Goal: Task Accomplishment & Management: Complete application form

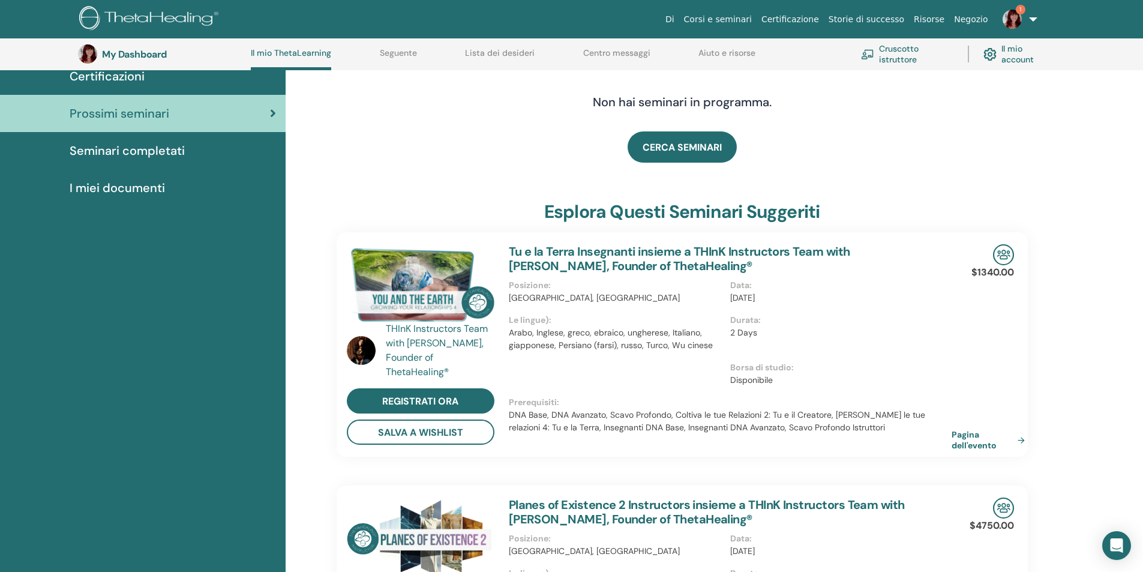
scroll to position [92, 0]
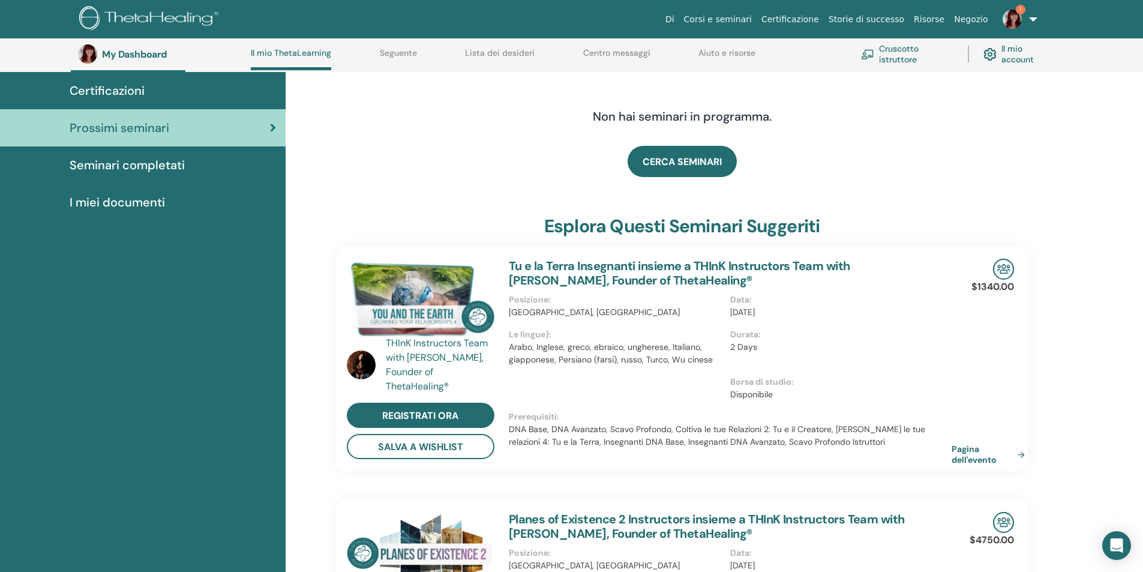
click at [140, 88] on span "Certificazioni" at bounding box center [107, 91] width 75 height 18
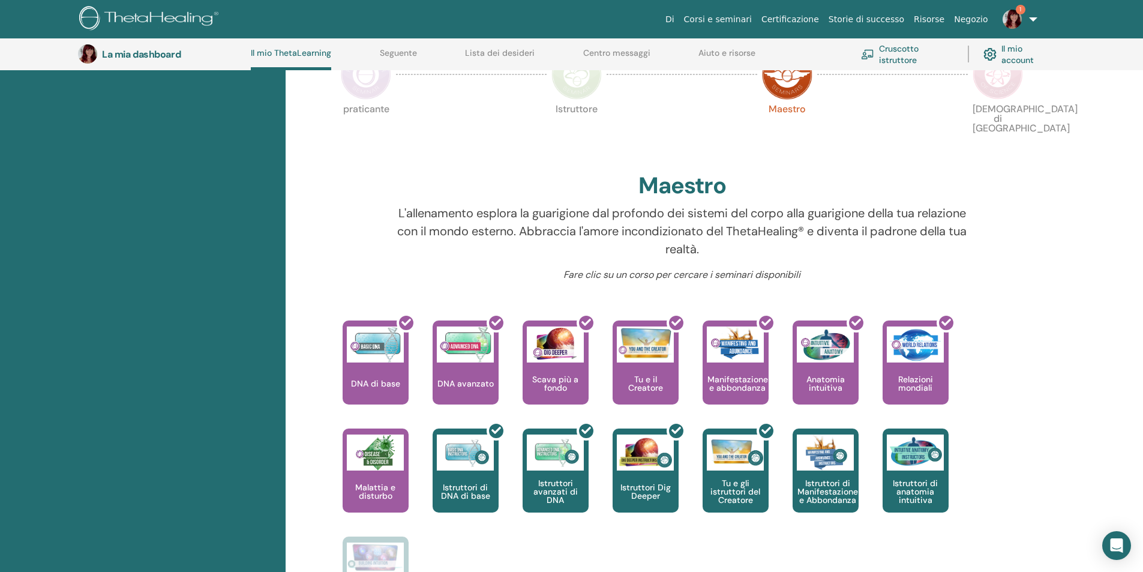
scroll to position [152, 0]
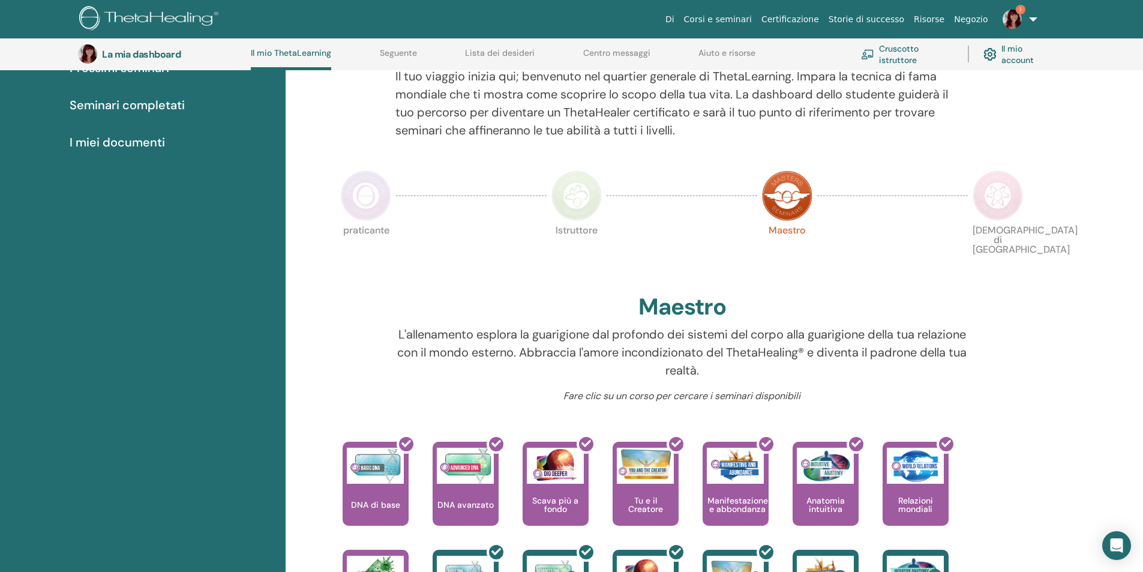
click at [1005, 194] on img at bounding box center [997, 195] width 50 height 50
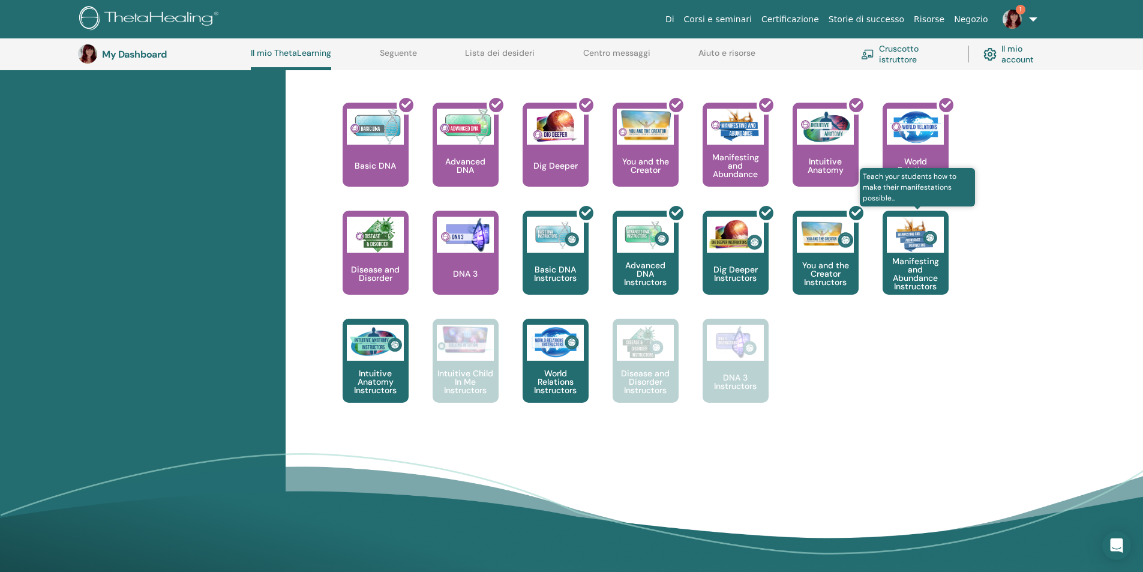
scroll to position [452, 0]
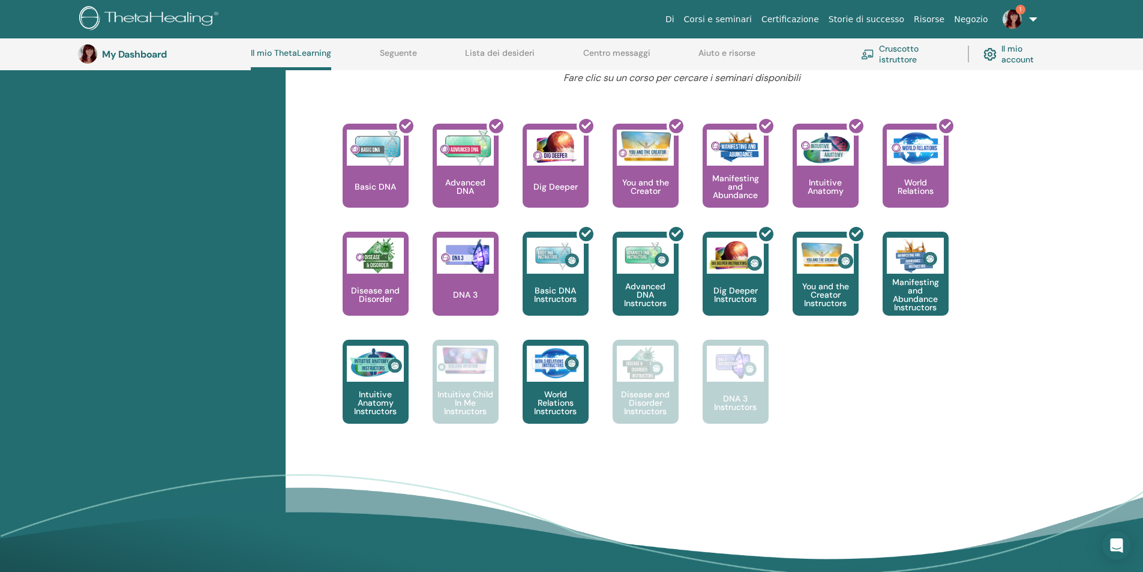
click at [1018, 20] on img at bounding box center [1011, 19] width 19 height 19
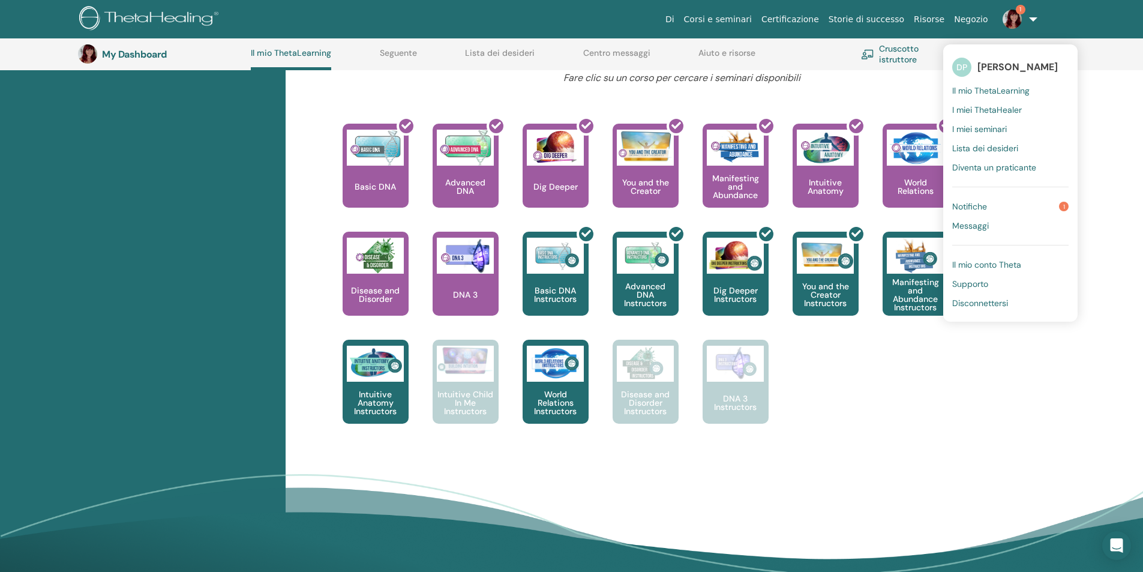
click at [970, 207] on span "Notifiche" at bounding box center [969, 206] width 35 height 11
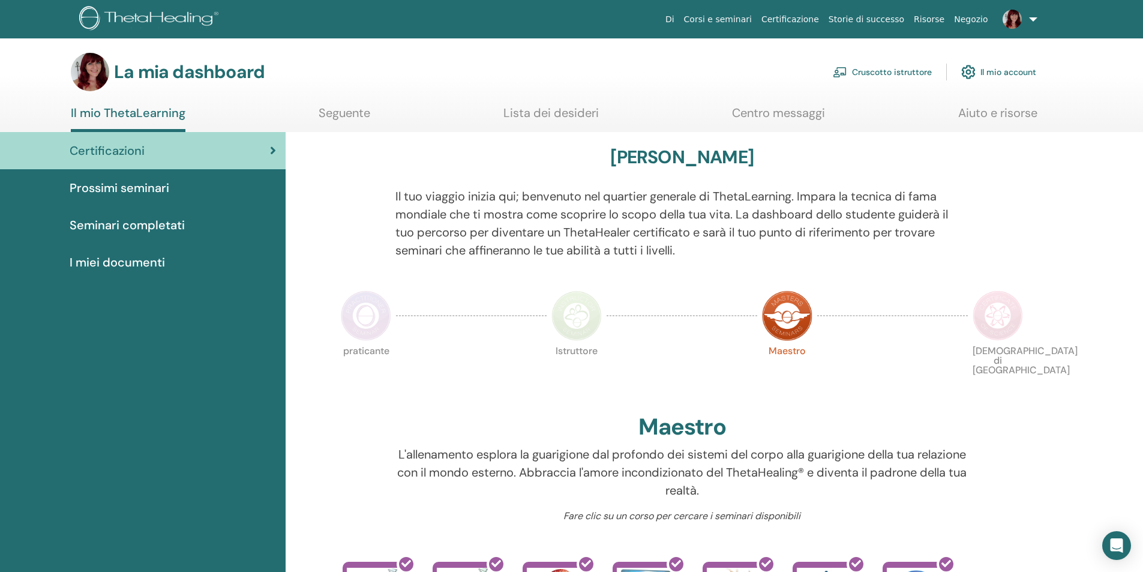
click at [900, 74] on font "Cruscotto istruttore" at bounding box center [892, 72] width 80 height 11
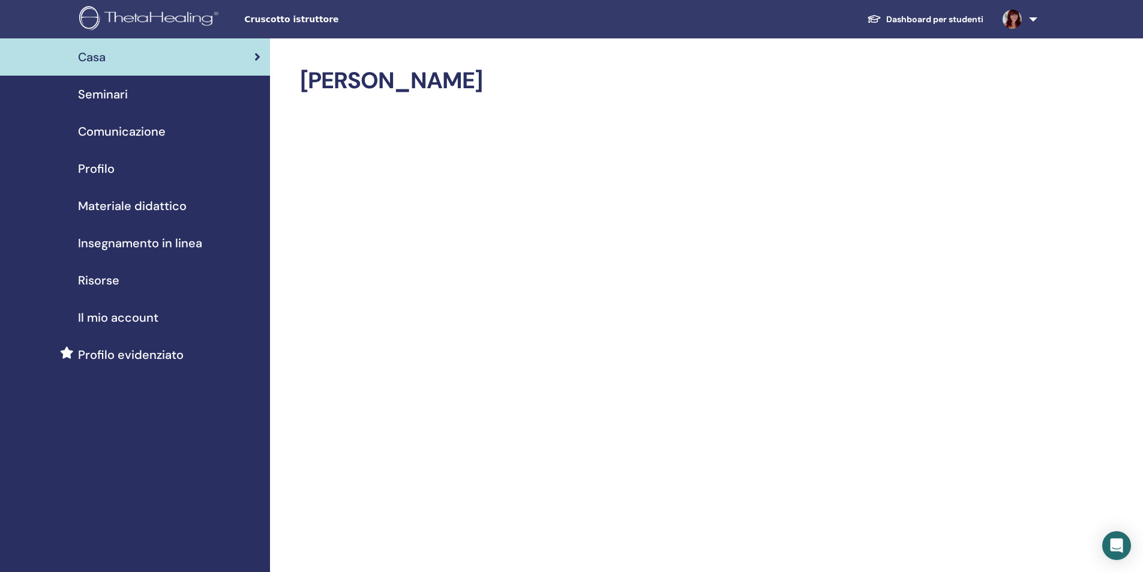
click at [127, 95] on span "Seminari" at bounding box center [103, 94] width 50 height 18
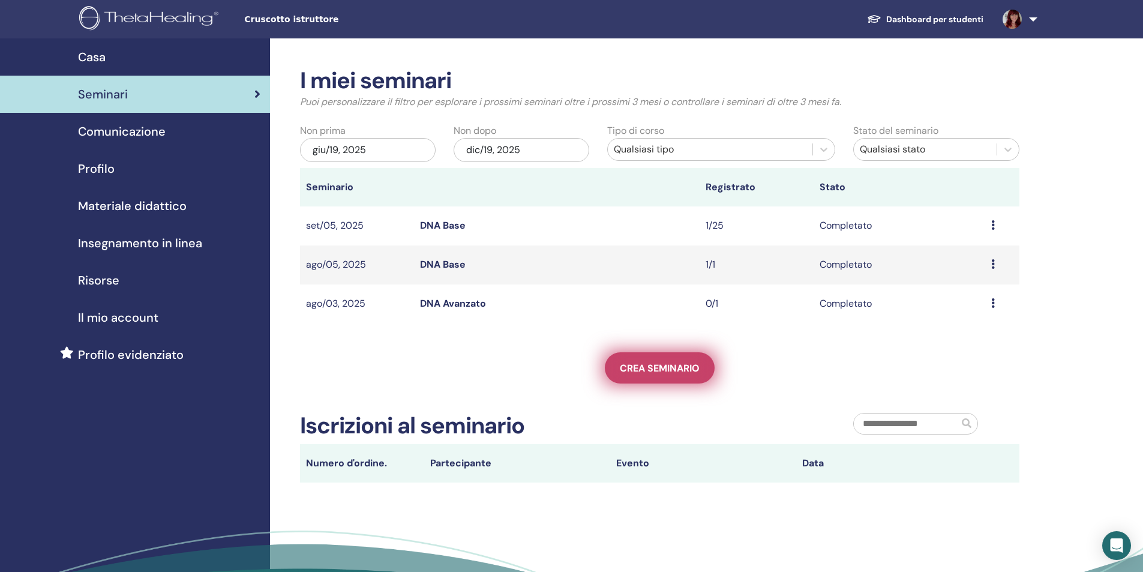
click at [660, 366] on span "Crea seminario" at bounding box center [660, 368] width 80 height 13
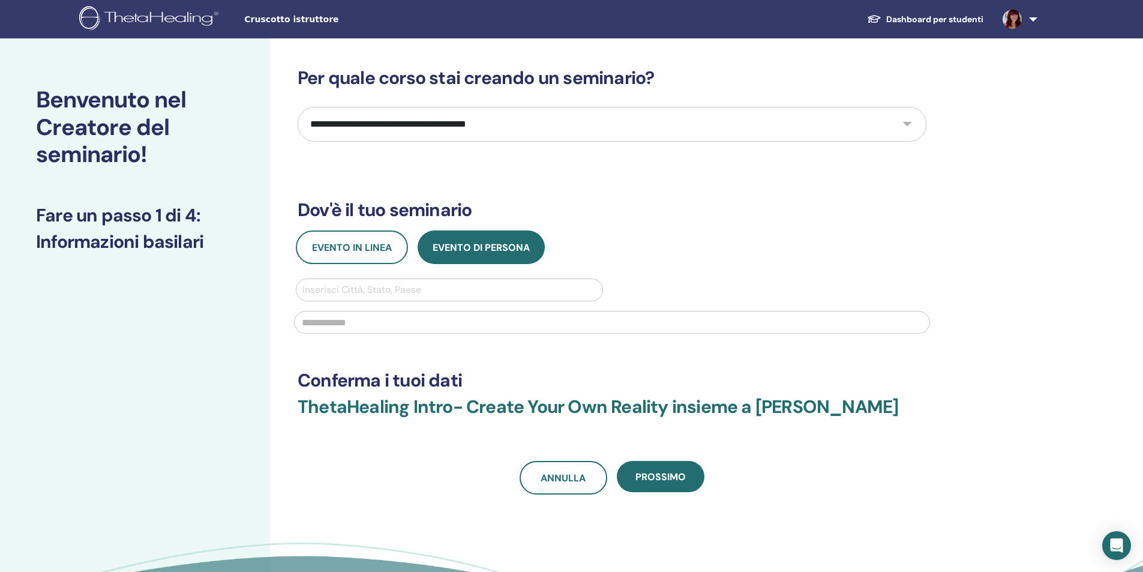
click at [372, 128] on select "**********" at bounding box center [612, 124] width 629 height 35
select select "*"
click at [298, 107] on select "**********" at bounding box center [612, 124] width 629 height 35
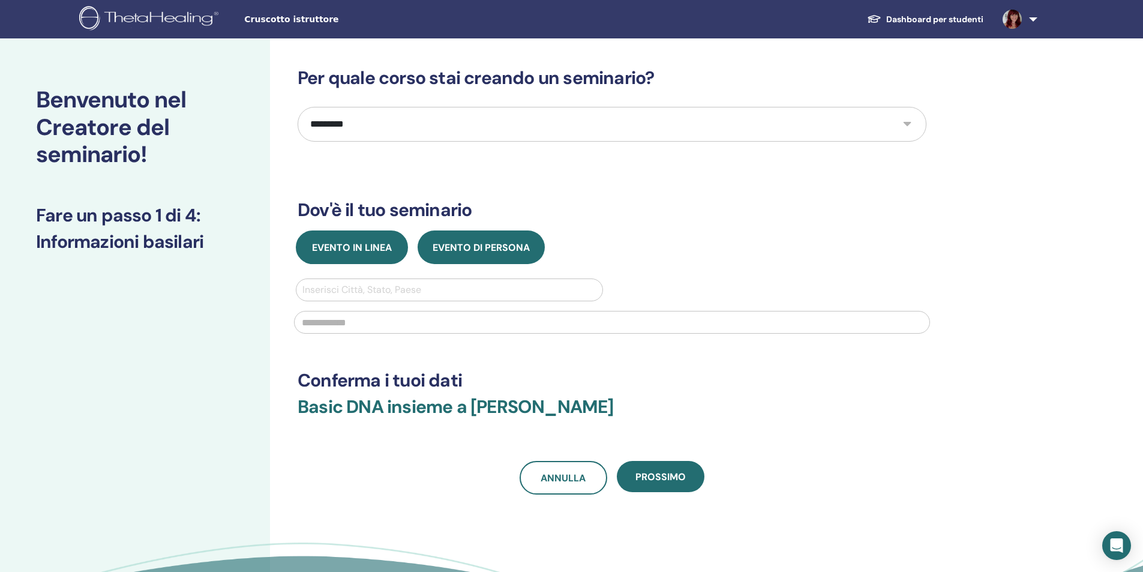
click at [378, 249] on span "Evento in linea" at bounding box center [352, 247] width 80 height 13
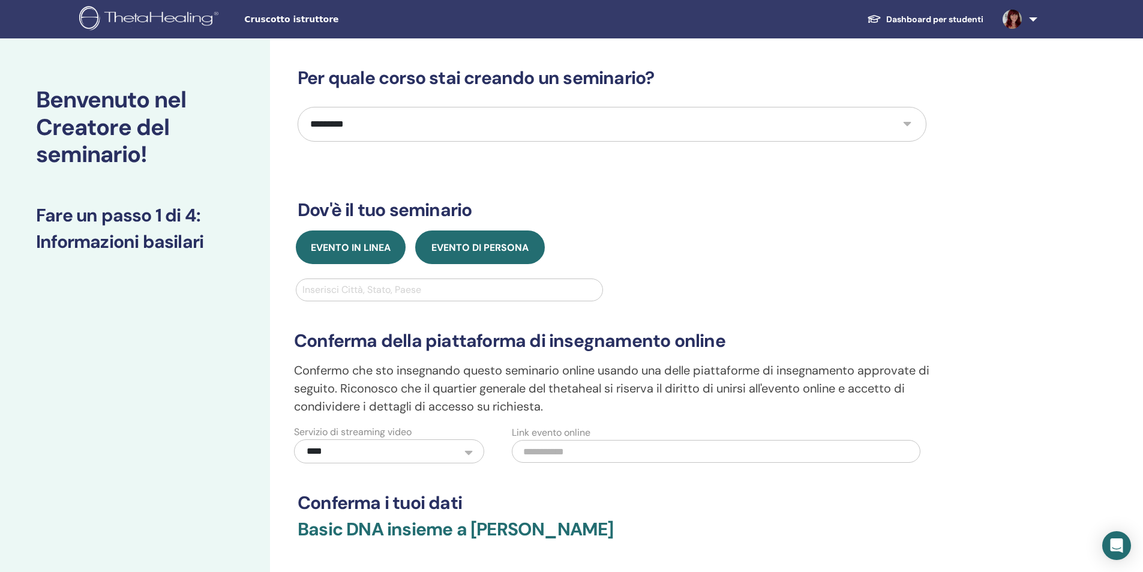
click at [463, 249] on span "Evento di persona" at bounding box center [479, 247] width 97 height 13
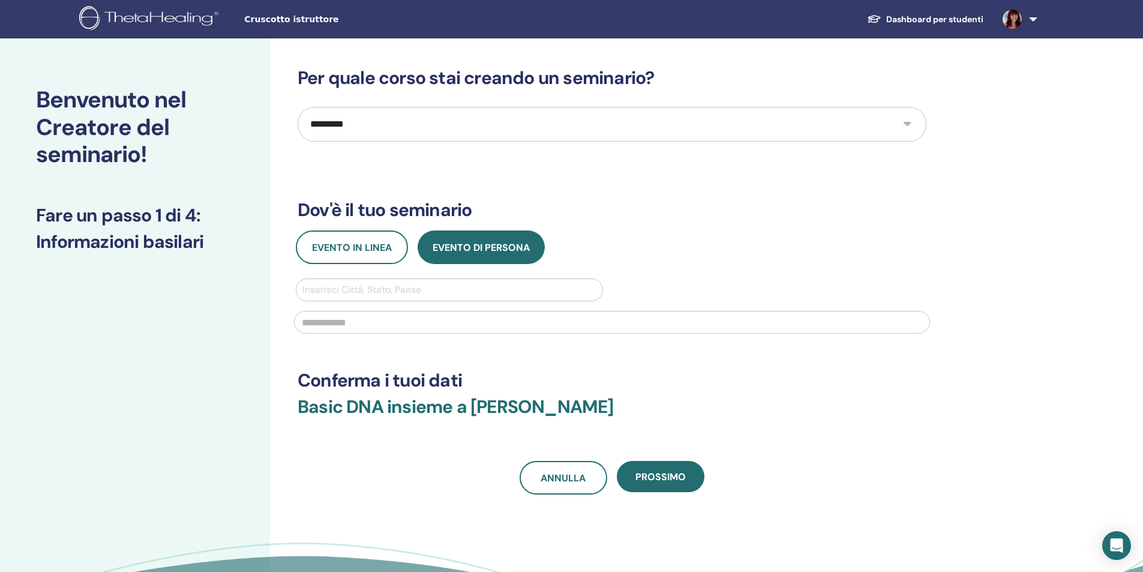
click at [359, 290] on div at bounding box center [449, 289] width 294 height 17
type input "*******"
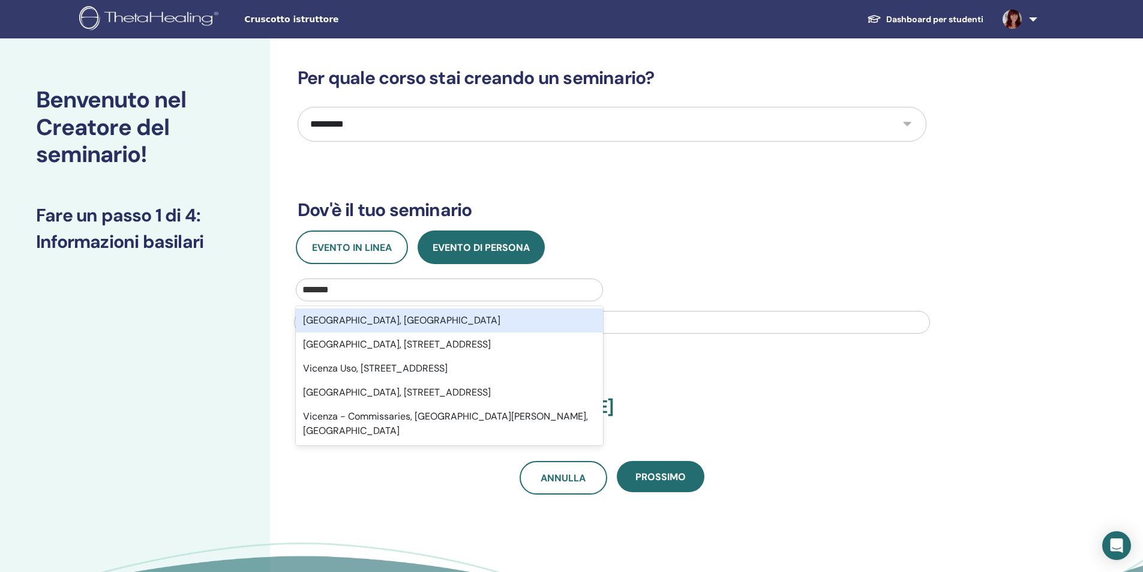
click at [353, 320] on div "Vicenza, ITA" at bounding box center [449, 320] width 307 height 24
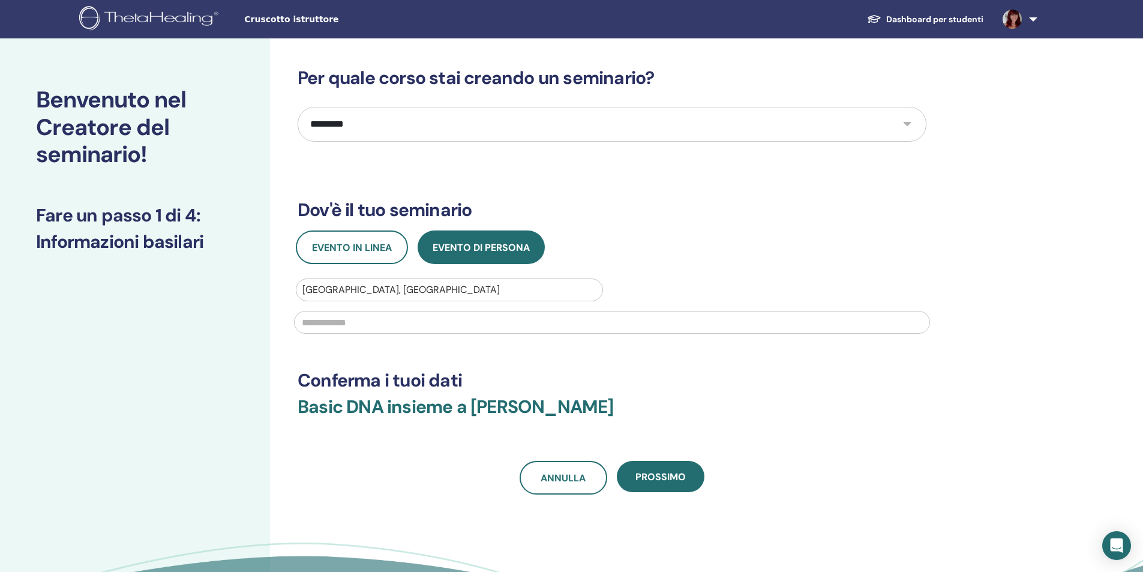
click at [353, 323] on input "text" at bounding box center [612, 322] width 636 height 23
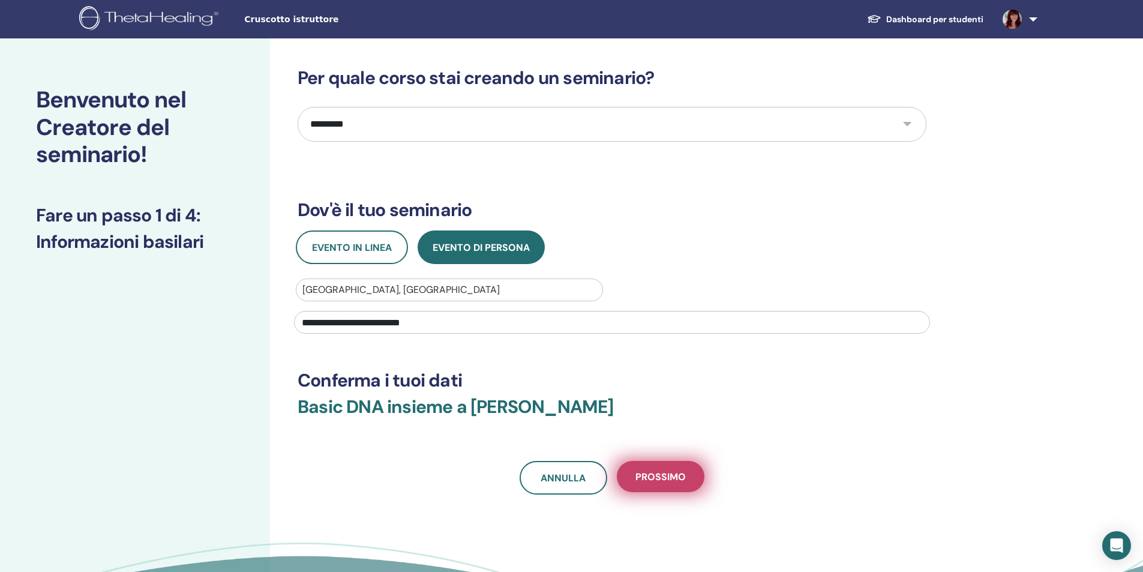
type input "**********"
click at [673, 476] on span "Prossimo" at bounding box center [660, 476] width 50 height 13
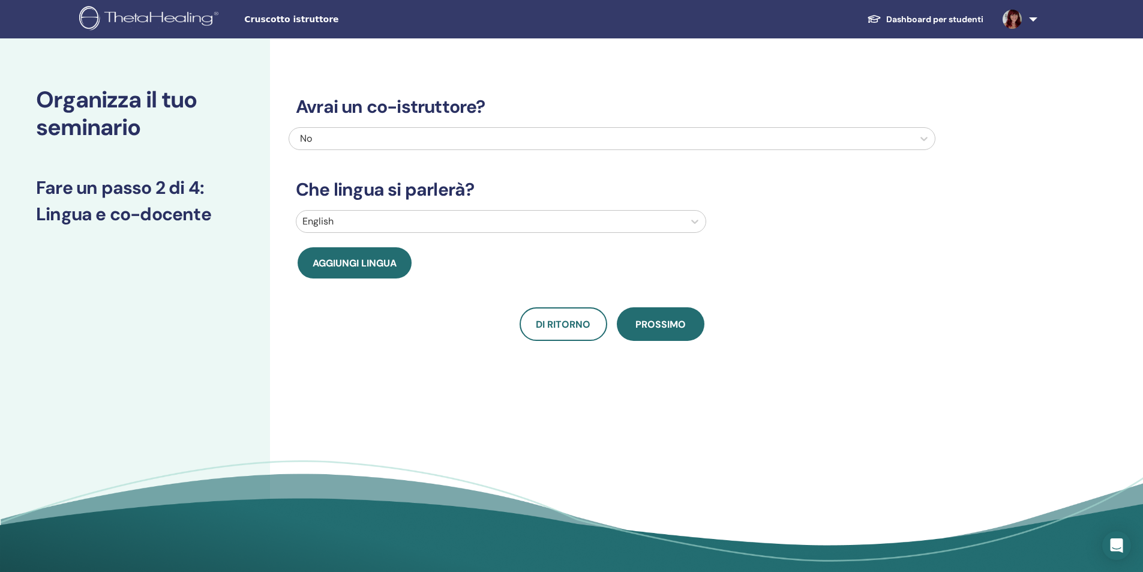
click at [352, 225] on div at bounding box center [489, 221] width 375 height 17
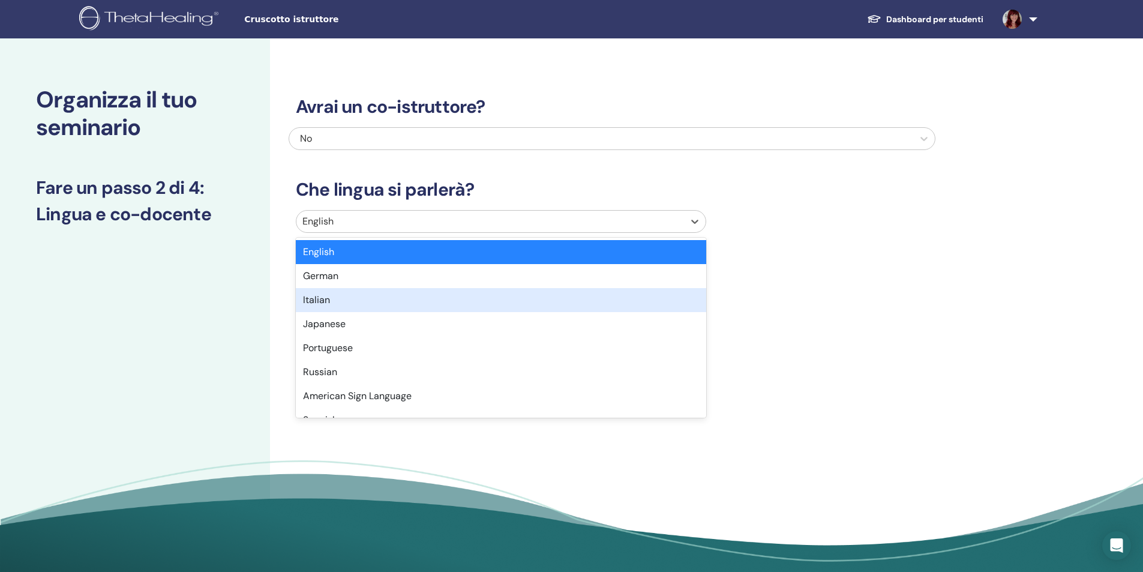
click at [329, 299] on div "Italian" at bounding box center [501, 300] width 410 height 24
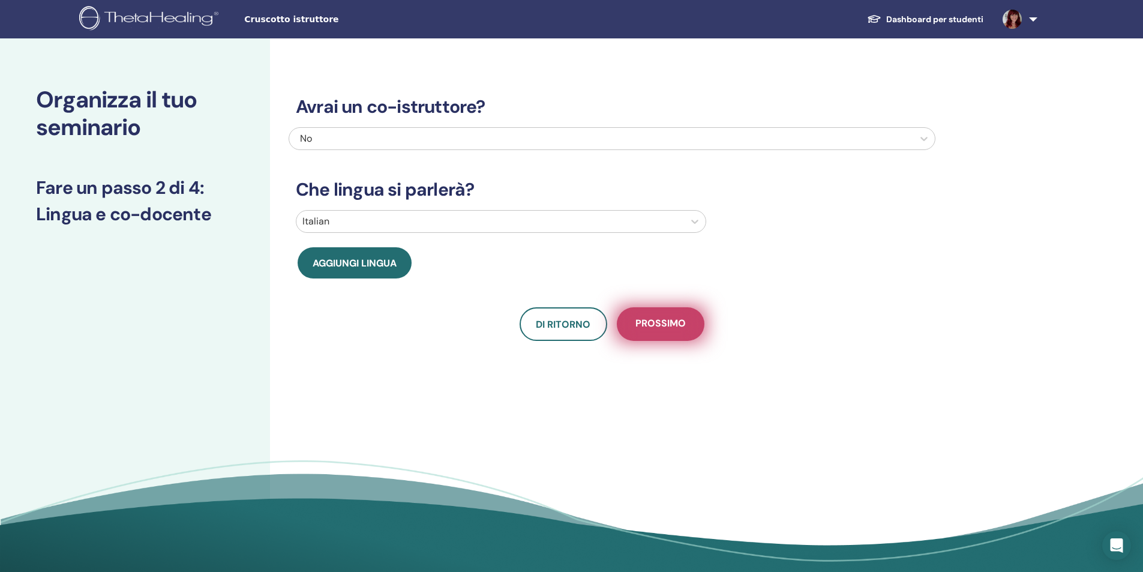
click at [665, 323] on span "Prossimo" at bounding box center [660, 324] width 50 height 15
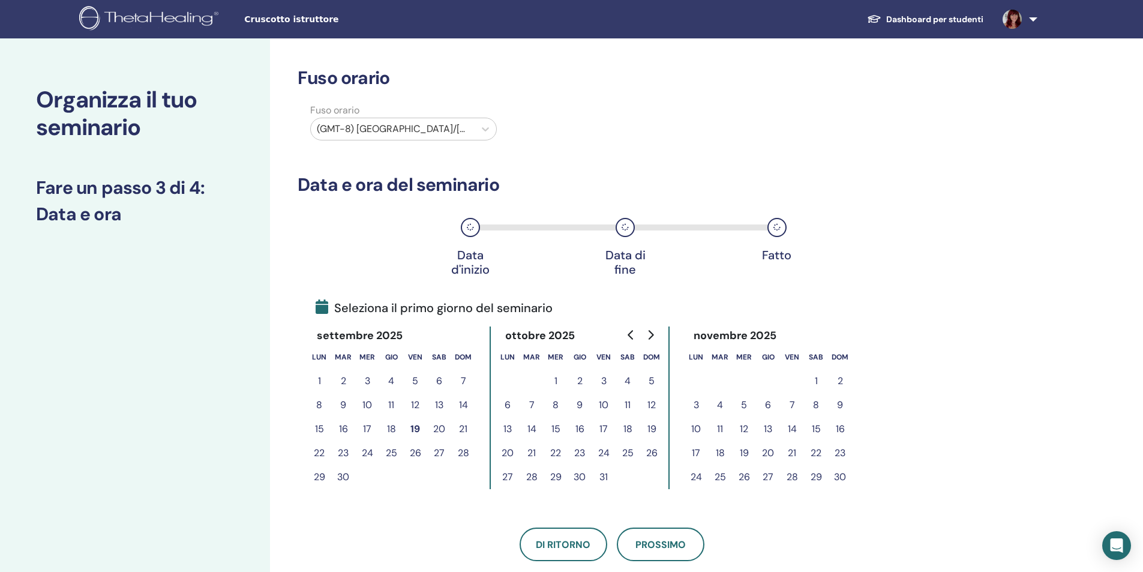
click at [389, 127] on div at bounding box center [393, 129] width 152 height 17
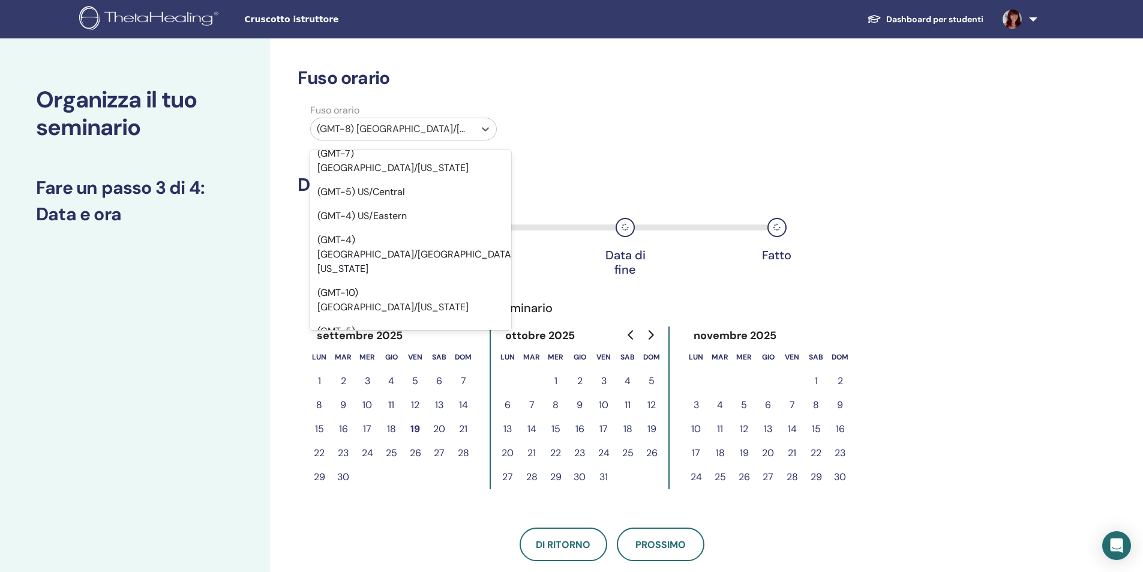
scroll to position [60, 0]
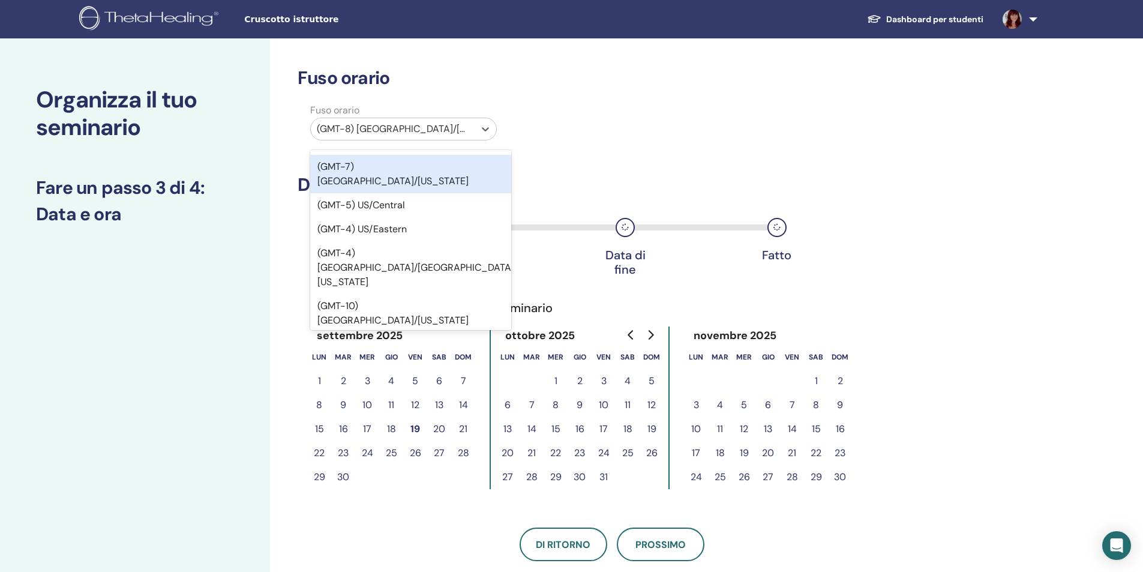
click at [401, 128] on div at bounding box center [393, 129] width 152 height 17
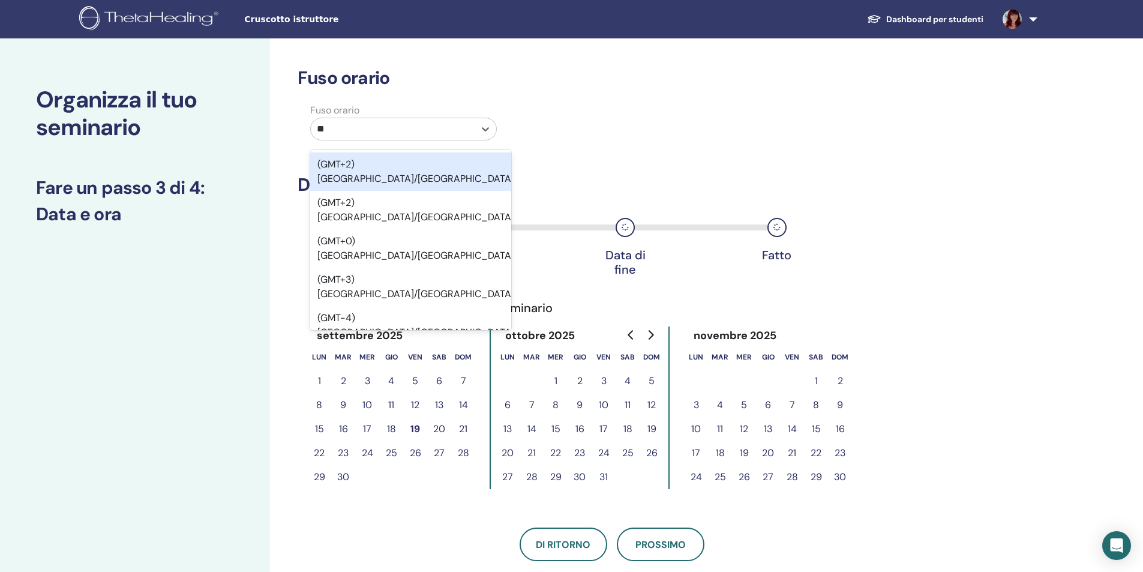
type input "***"
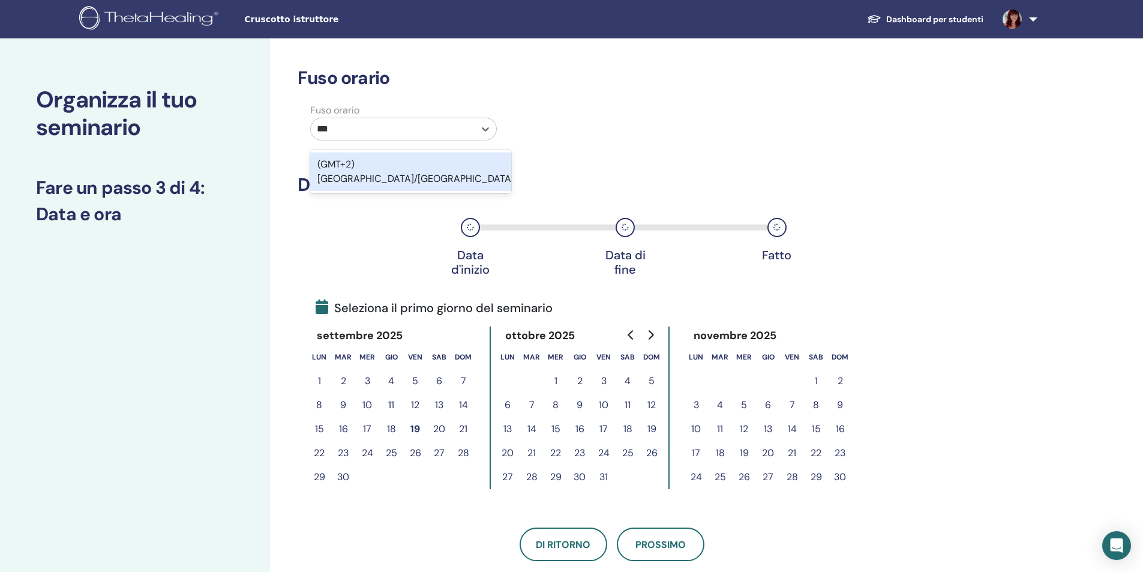
click at [387, 171] on div "(GMT+2) Europe/Rome" at bounding box center [410, 171] width 201 height 38
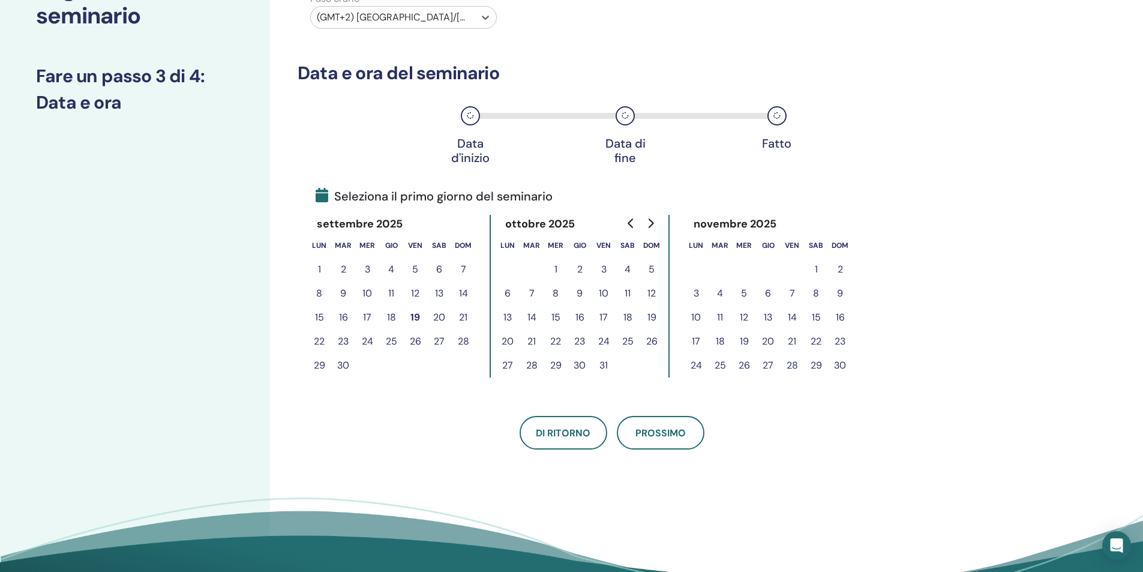
scroll to position [120, 0]
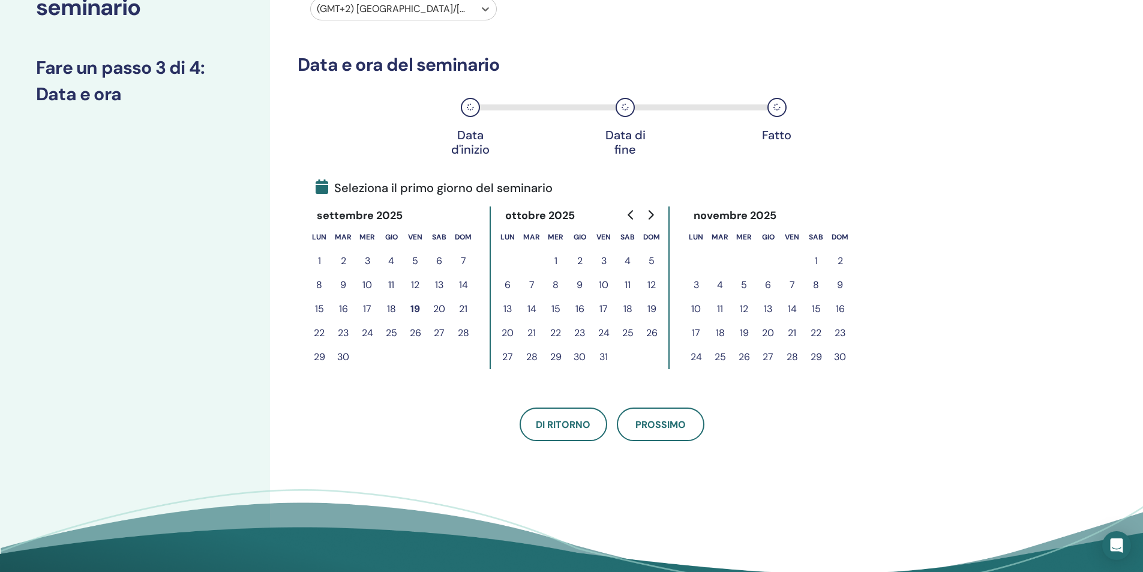
click at [606, 311] on button "17" at bounding box center [603, 309] width 24 height 24
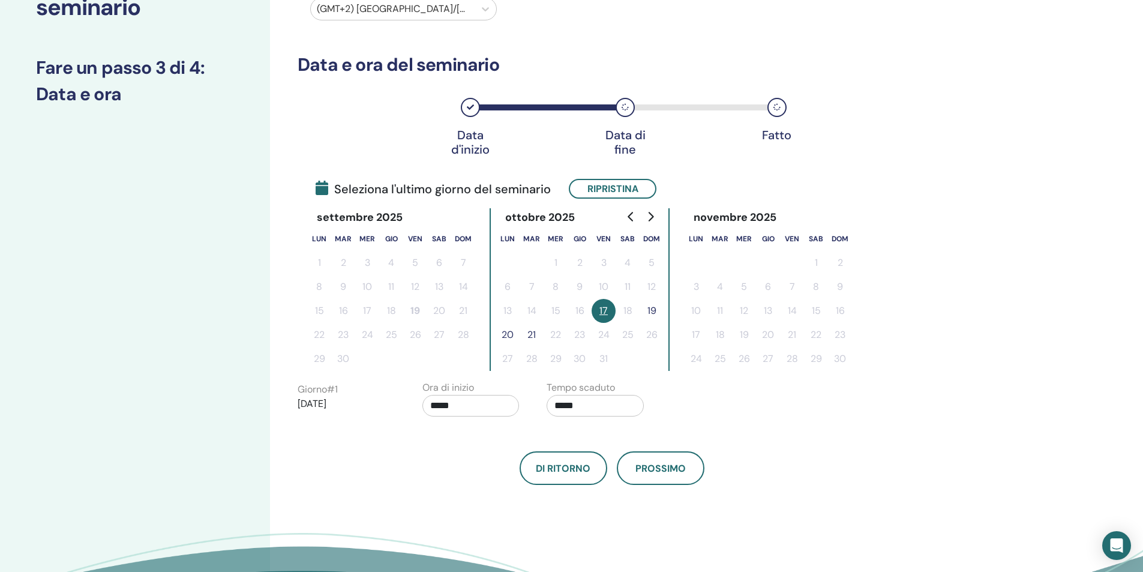
click at [651, 313] on button "19" at bounding box center [651, 311] width 24 height 24
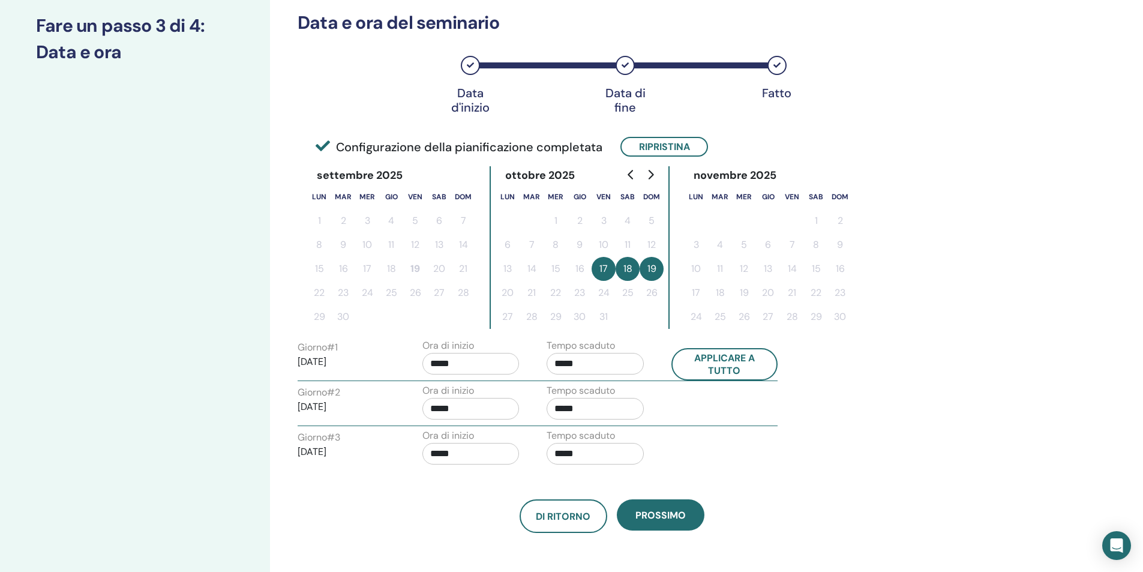
scroll to position [180, 0]
